Goal: Task Accomplishment & Management: Use online tool/utility

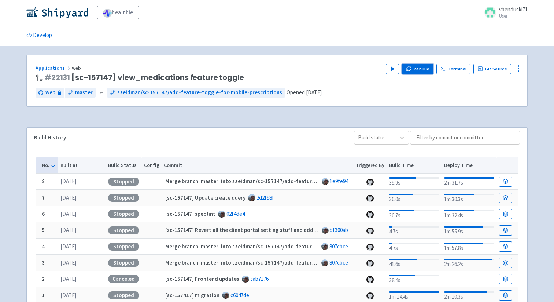
click at [422, 66] on button "Rebuild" at bounding box center [418, 69] width 32 height 10
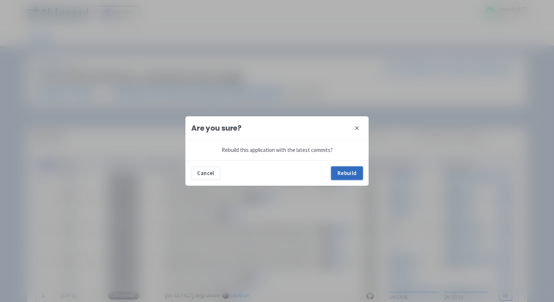
click at [340, 169] on button "Rebuild" at bounding box center [347, 172] width 32 height 13
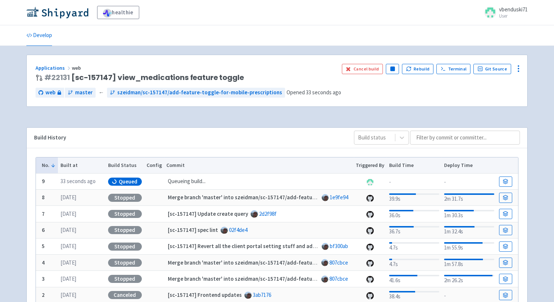
scroll to position [6, 0]
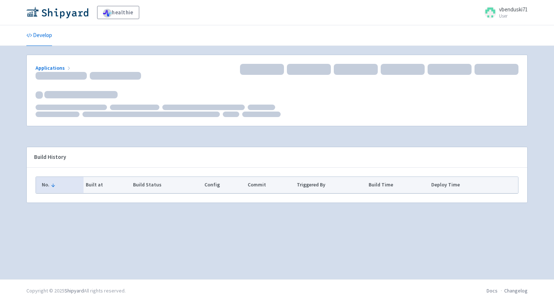
scroll to position [6, 0]
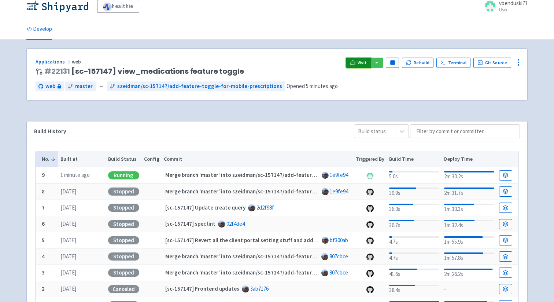
click at [360, 63] on link "Visit" at bounding box center [358, 63] width 25 height 10
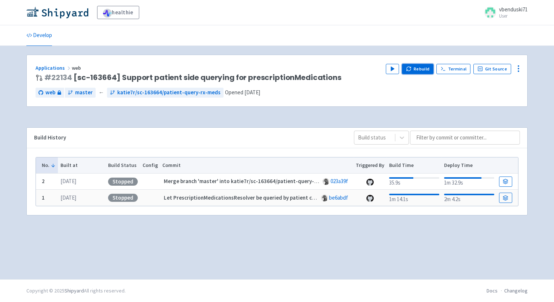
click at [417, 69] on button "Rebuild" at bounding box center [418, 69] width 32 height 10
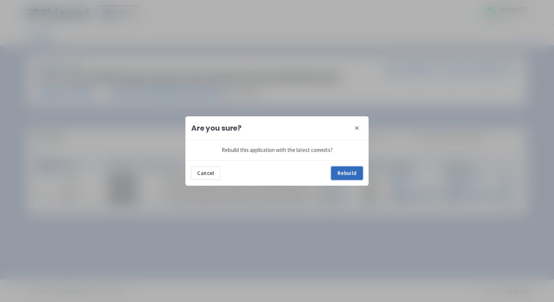
click at [343, 172] on button "Rebuild" at bounding box center [347, 172] width 32 height 13
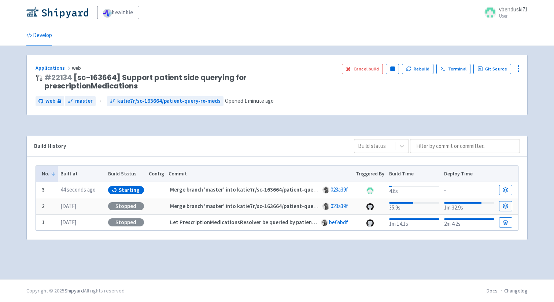
click at [312, 25] on div "healthie vbenduski71 User Profile Sign out" at bounding box center [277, 12] width 554 height 25
click at [303, 33] on ul "Develop" at bounding box center [277, 35] width 510 height 20
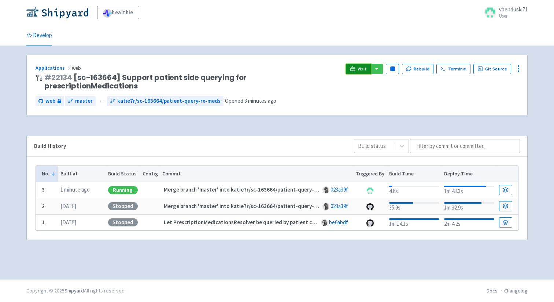
click at [359, 67] on link "Visit" at bounding box center [358, 69] width 25 height 10
